Goal: Communication & Community: Participate in discussion

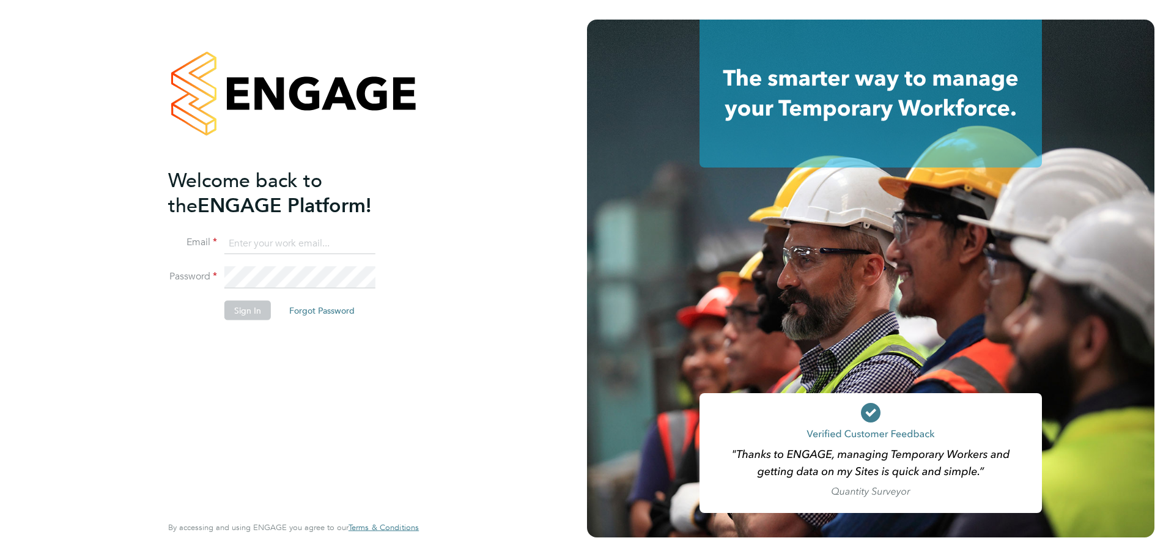
type input "jordan.williams@morganhunt.com"
click at [246, 306] on button "Sign In" at bounding box center [247, 311] width 46 height 20
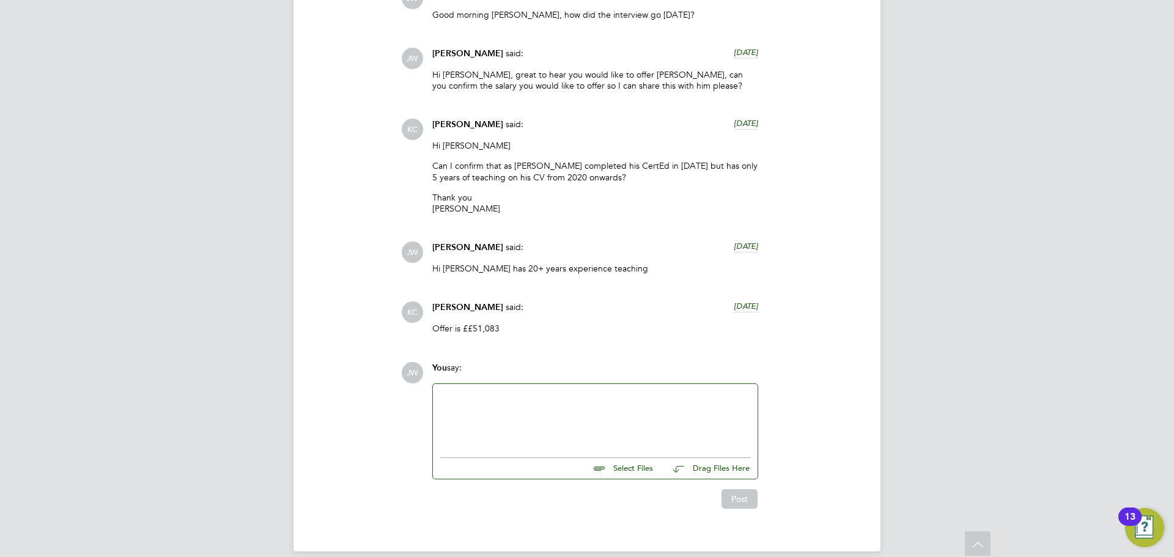
scroll to position [1816, 0]
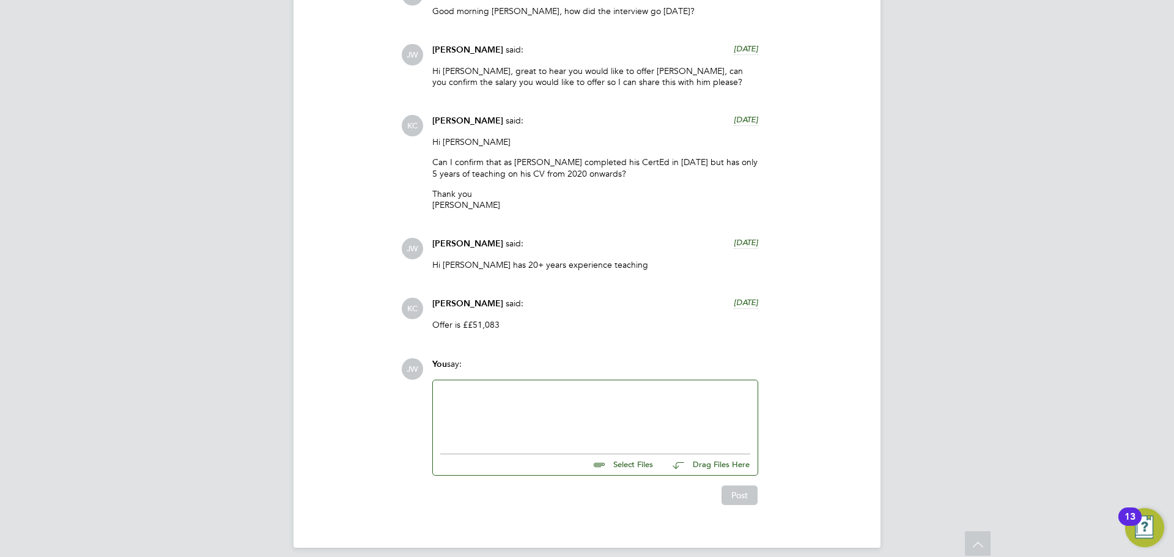
click at [499, 388] on div at bounding box center [595, 414] width 310 height 53
click at [552, 388] on div "Hi all, I am delighted to s" at bounding box center [595, 414] width 310 height 53
click at [677, 389] on div "Hi all, I am delighted to say [PERSON_NAME] has accepted the offer" at bounding box center [595, 414] width 310 height 53
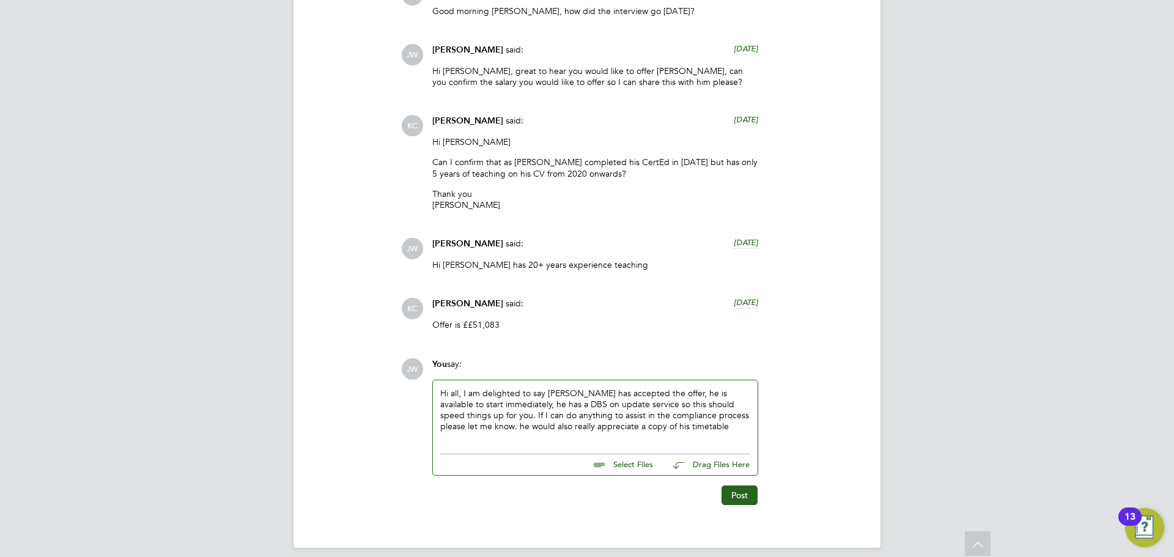
click at [679, 415] on div "Hi all, I am delighted to say [PERSON_NAME] has accepted the offer, he is avail…" at bounding box center [595, 414] width 310 height 53
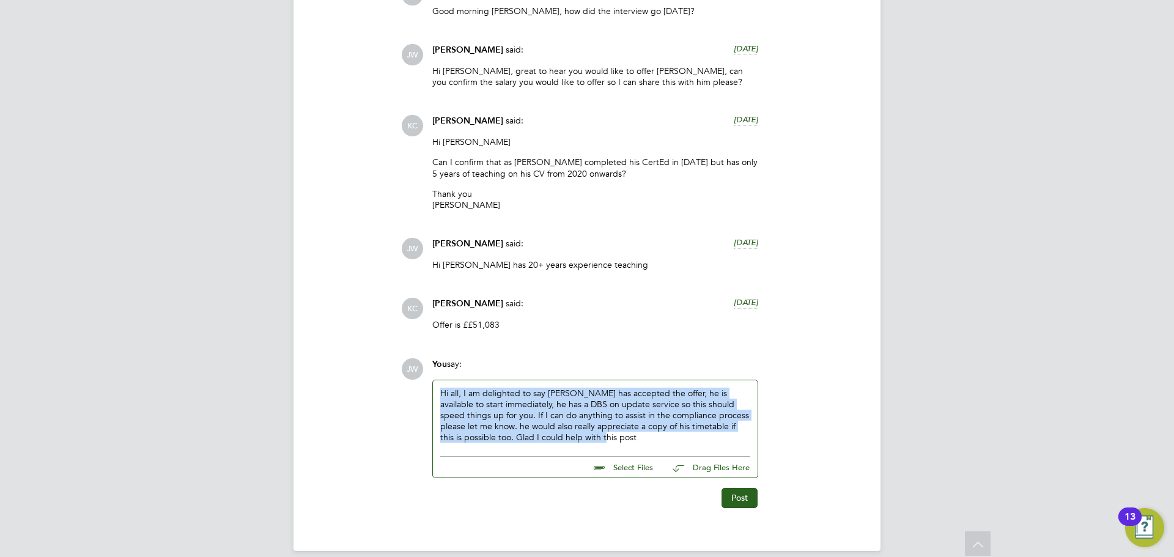
copy div "Hi all, I am delighted to say [PERSON_NAME] has accepted the offer, he is avail…"
click at [623, 428] on div "Hi all, I am delighted to say [PERSON_NAME] has accepted the offer, he is avail…" at bounding box center [595, 416] width 310 height 56
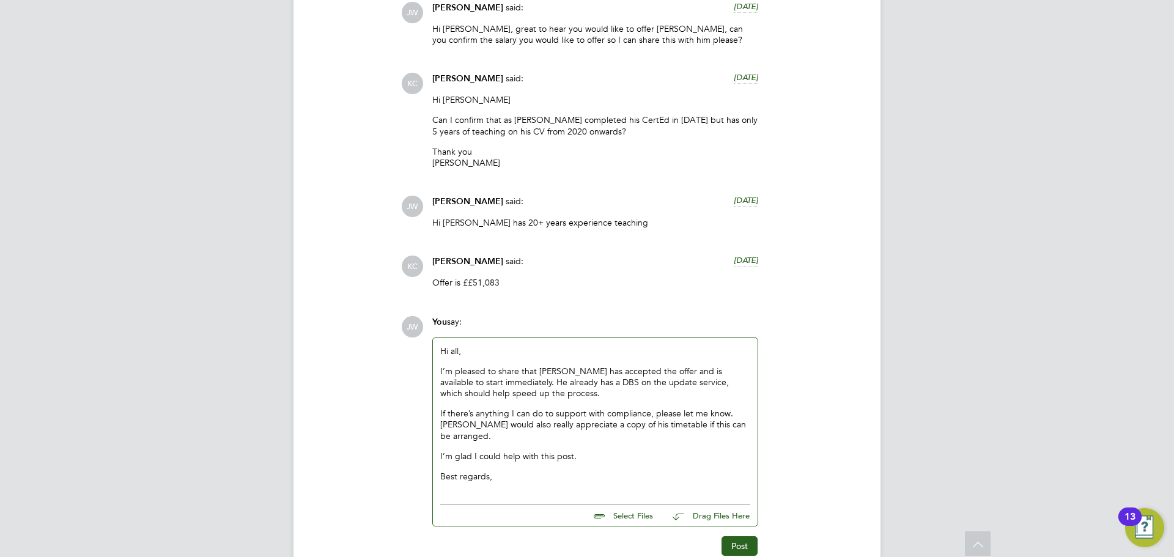
scroll to position [1909, 0]
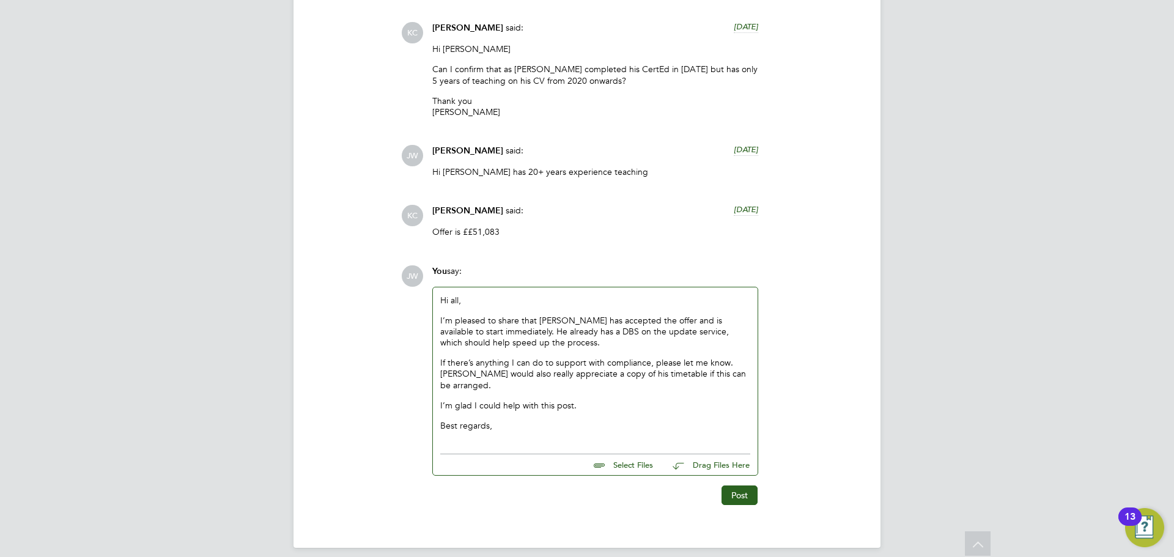
click at [460, 432] on div "Hi all, I’m pleased to share that [PERSON_NAME] has accepted the offer and is a…" at bounding box center [595, 367] width 325 height 161
click at [523, 420] on p "Best regards," at bounding box center [595, 425] width 310 height 11
click at [489, 400] on p "I’m glad I could help with this post." at bounding box center [595, 405] width 310 height 11
click at [492, 420] on p "Best regards," at bounding box center [595, 425] width 310 height 11
click at [505, 400] on p "I’m glad I could help with this post." at bounding box center [595, 405] width 310 height 11
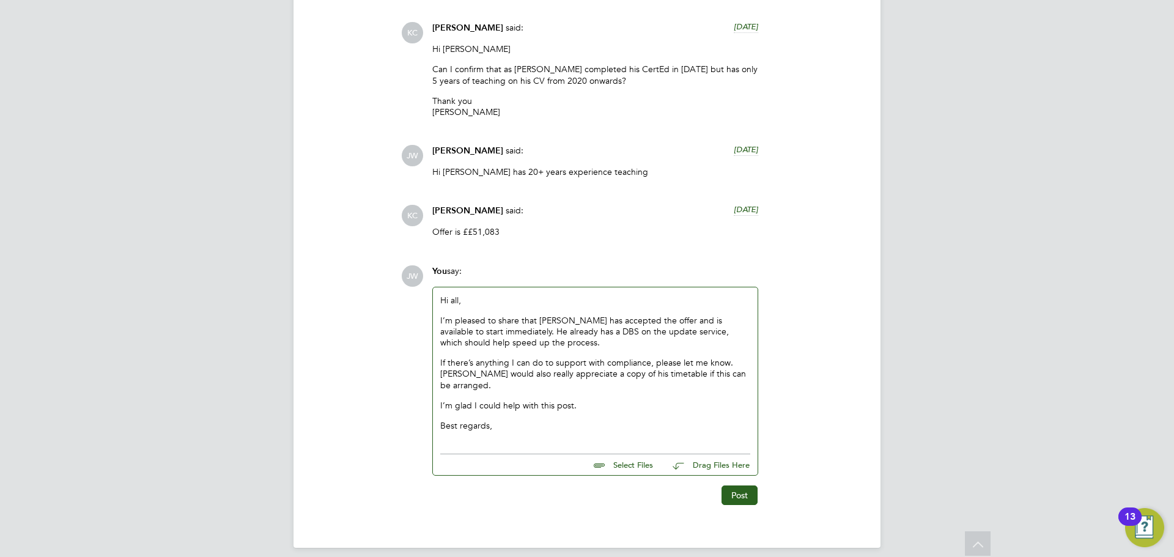
click at [506, 420] on p "Best regards," at bounding box center [595, 425] width 310 height 11
click at [503, 377] on p "If there’s anything I can do to support with compliance, please let me know. [P…" at bounding box center [595, 374] width 310 height 34
click at [504, 400] on p "I’m glad I could help with this post." at bounding box center [595, 405] width 310 height 11
click at [495, 420] on p "Best regards," at bounding box center [595, 425] width 310 height 11
click at [495, 373] on p "If there’s anything I can do to support with compliance, please let me know. [P…" at bounding box center [595, 374] width 310 height 34
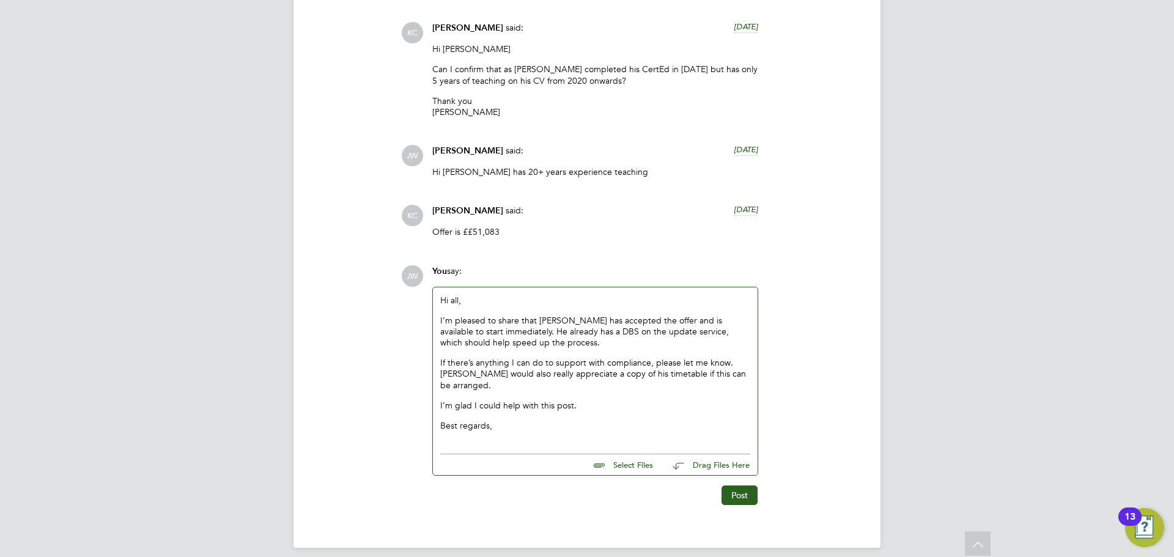
click at [501, 420] on p "Best regards," at bounding box center [595, 425] width 310 height 11
click at [499, 376] on p "If there’s anything I can do to support with compliance, please let me know. [P…" at bounding box center [595, 374] width 310 height 34
click at [502, 400] on p "I’m glad I could help with this post." at bounding box center [595, 405] width 310 height 11
click at [499, 420] on p "Best regards," at bounding box center [595, 425] width 310 height 11
click at [529, 328] on p "I’m pleased to share that [PERSON_NAME] has accepted the offer and is available…" at bounding box center [595, 332] width 310 height 34
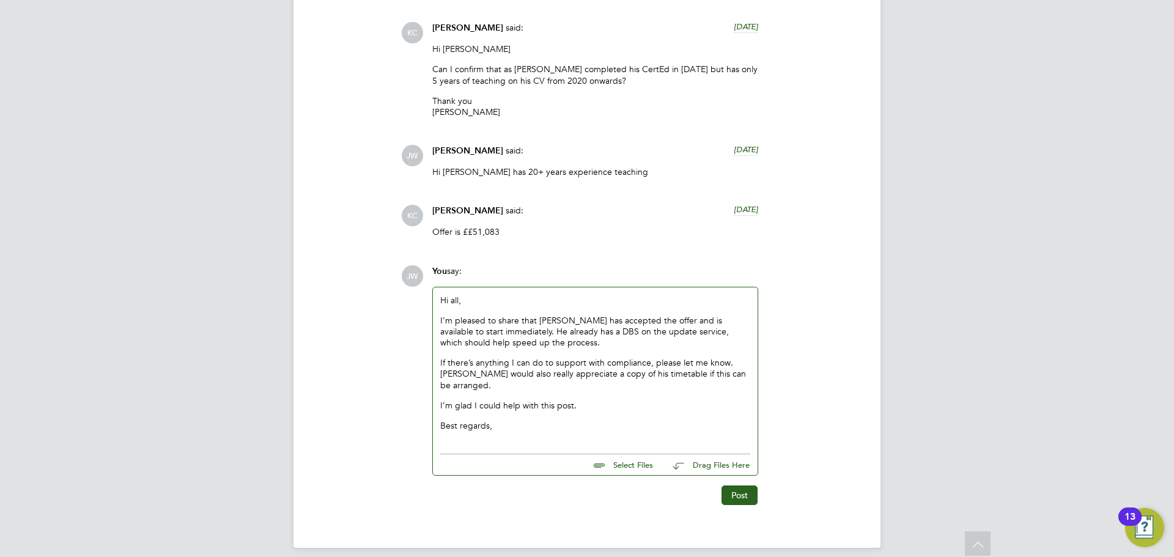
click at [508, 407] on div "Hi all, I’m pleased to share that [PERSON_NAME] has accepted the offer and is a…" at bounding box center [595, 363] width 310 height 137
click at [491, 377] on p "If there’s anything I can do to support with compliance, please let me know. [P…" at bounding box center [595, 374] width 310 height 34
click at [537, 331] on p "I’m pleased to share that [PERSON_NAME] has accepted the offer and is available…" at bounding box center [595, 332] width 310 height 34
click at [483, 369] on p "If there’s anything I can do to support with compliance, please let me know. [P…" at bounding box center [595, 374] width 310 height 34
click at [571, 386] on div "Hi all, I’m pleased to share that [PERSON_NAME] has accepted the offer and is a…" at bounding box center [595, 363] width 310 height 137
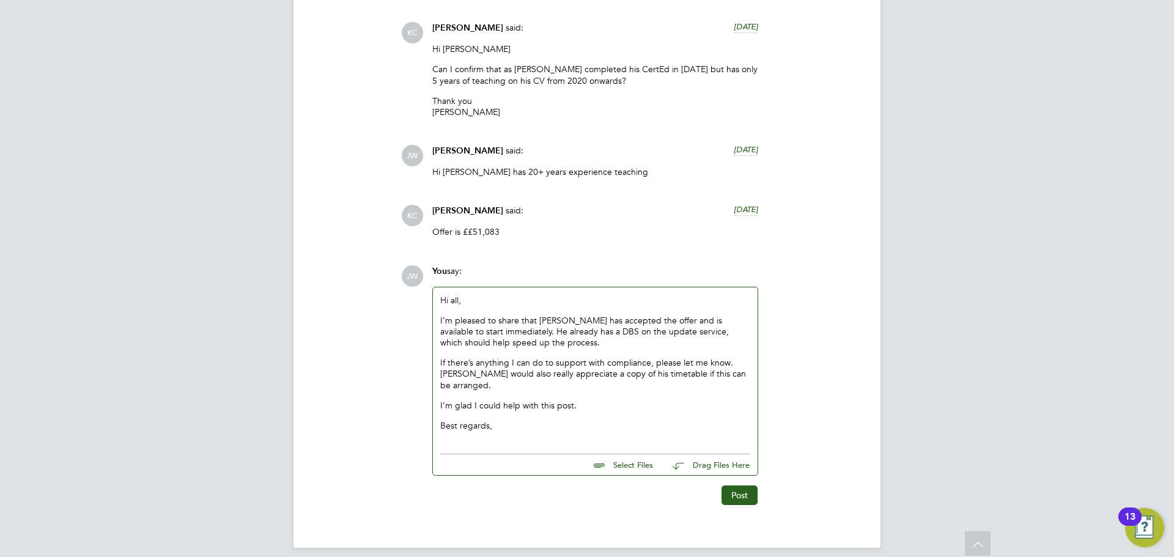
click at [581, 400] on p "I’m glad I could help with this post." at bounding box center [595, 405] width 310 height 11
click at [505, 420] on p "Best regards," at bounding box center [595, 425] width 310 height 11
click at [584, 400] on p "I’m glad I could help with this post." at bounding box center [595, 405] width 310 height 11
click at [487, 372] on p "If there’s anything I can do to support with compliance, please let me know. [P…" at bounding box center [595, 374] width 310 height 34
click at [536, 330] on p "I’m pleased to share that [PERSON_NAME] has accepted the offer and is available…" at bounding box center [595, 332] width 310 height 34
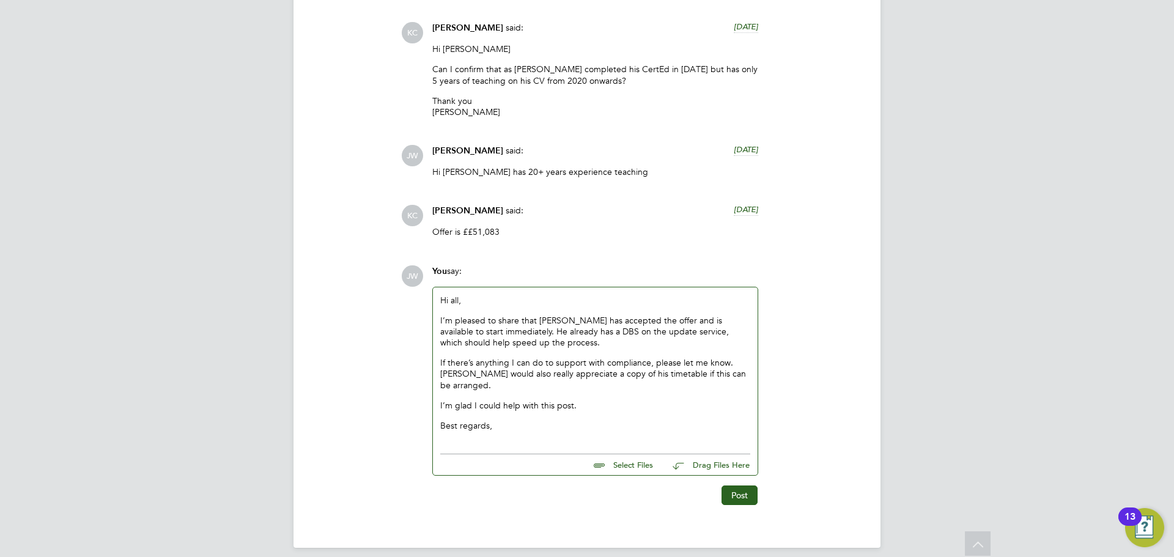
click at [484, 295] on p "Hi all," at bounding box center [595, 300] width 310 height 11
click at [542, 323] on p "I’m pleased to share that [PERSON_NAME] has accepted the offer and is available…" at bounding box center [595, 332] width 310 height 34
click at [536, 339] on div "Hi all, I’m pleased to share that [PERSON_NAME] has accepted the offer and is a…" at bounding box center [595, 363] width 310 height 137
click at [536, 331] on p "I’m pleased to share that [PERSON_NAME] has accepted the offer and is available…" at bounding box center [595, 332] width 310 height 34
click at [491, 369] on p "If there’s anything I can do to support with compliance, please let me know. [P…" at bounding box center [595, 374] width 310 height 34
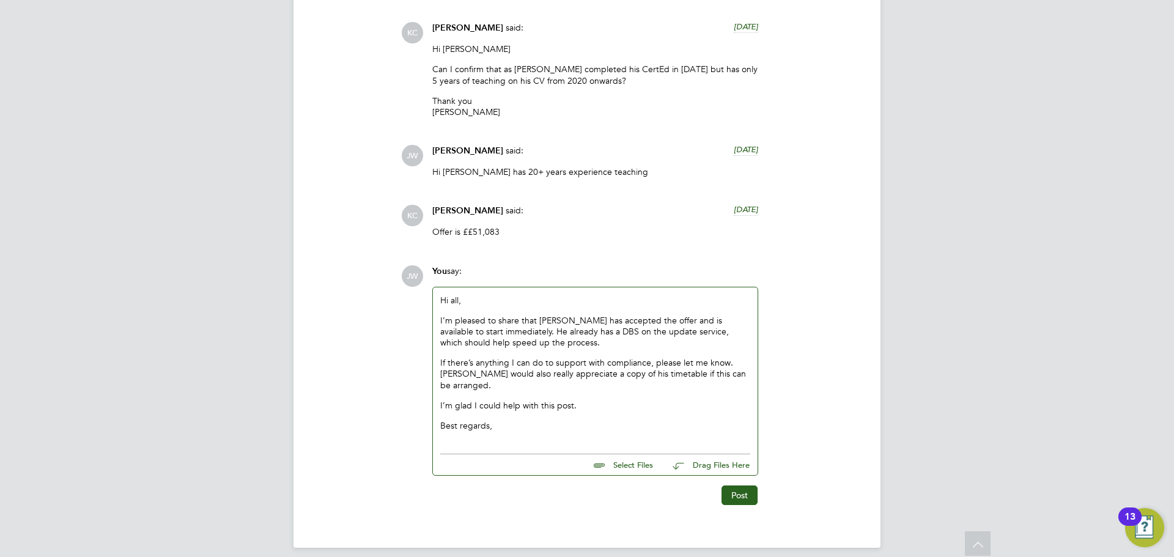
click at [489, 377] on p "If there’s anything I can do to support with compliance, please let me know. [P…" at bounding box center [595, 374] width 310 height 34
click at [605, 387] on div "Hi all, I’m pleased to share that [PERSON_NAME] has accepted the offer and is a…" at bounding box center [595, 363] width 310 height 137
click at [509, 420] on p "Best regards," at bounding box center [595, 425] width 310 height 11
click at [495, 420] on p "Best regards," at bounding box center [595, 425] width 310 height 11
click at [600, 400] on p "I’m glad I could help with this post." at bounding box center [595, 405] width 310 height 11
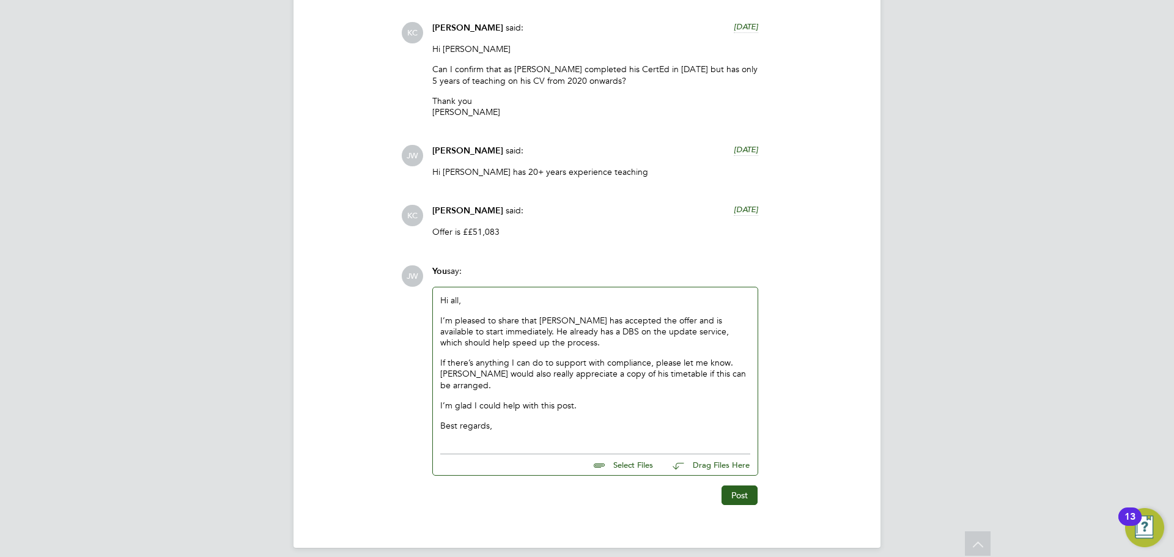
click at [482, 369] on p "If there’s anything I can do to support with compliance, please let me know. [P…" at bounding box center [595, 374] width 310 height 34
click at [540, 330] on p "I’m pleased to share that [PERSON_NAME] has accepted the offer and is available…" at bounding box center [595, 332] width 310 height 34
click at [745, 485] on button "Post" at bounding box center [739, 495] width 36 height 20
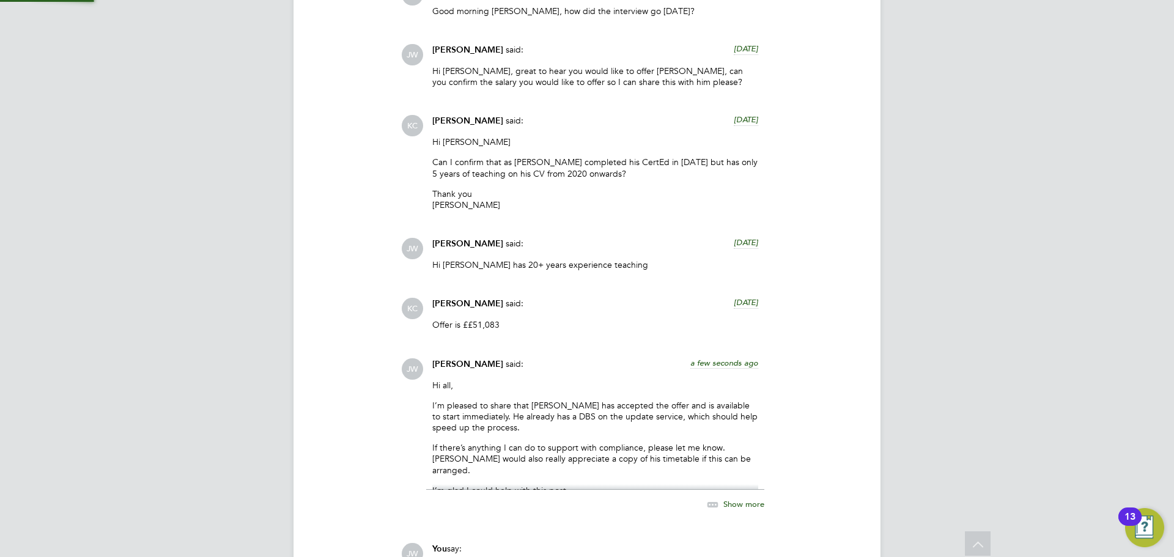
scroll to position [2000, 0]
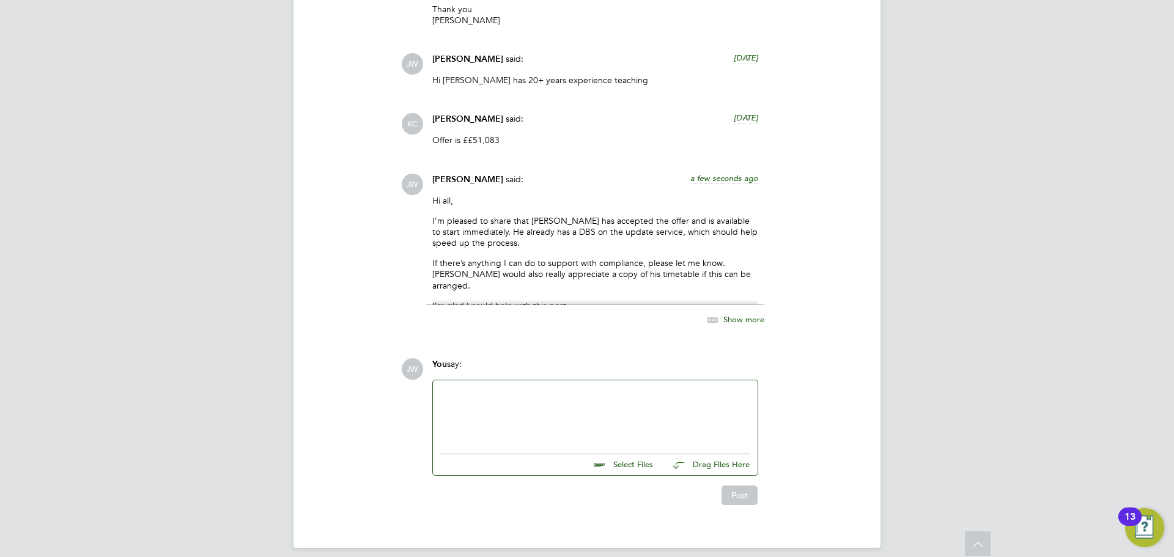
click at [506, 395] on div at bounding box center [595, 414] width 310 height 53
